Goal: Information Seeking & Learning: Learn about a topic

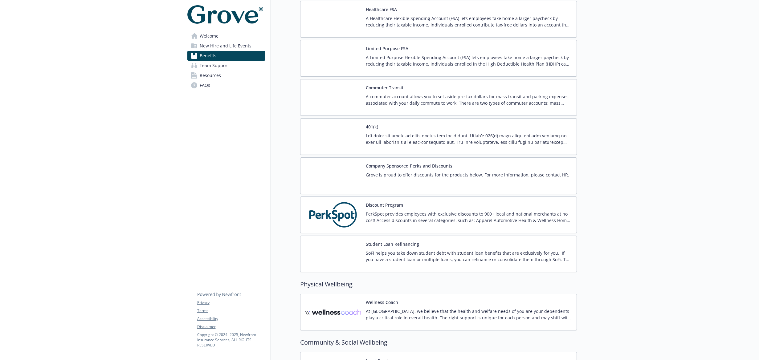
scroll to position [789, 0]
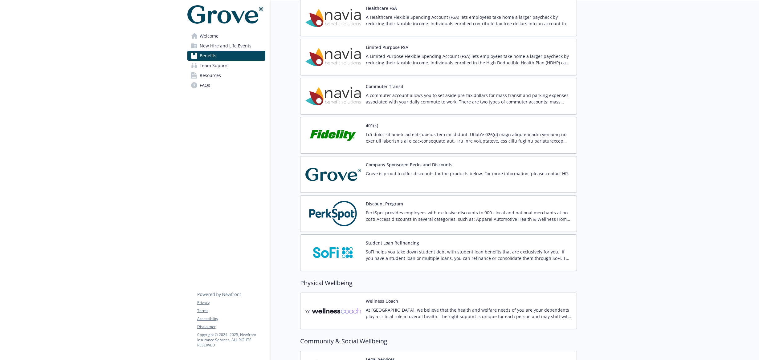
click at [400, 139] on p at bounding box center [469, 137] width 206 height 13
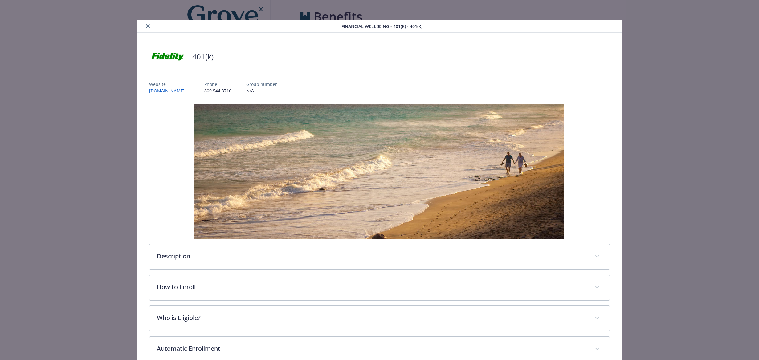
scroll to position [789, 0]
